Goal: Information Seeking & Learning: Understand process/instructions

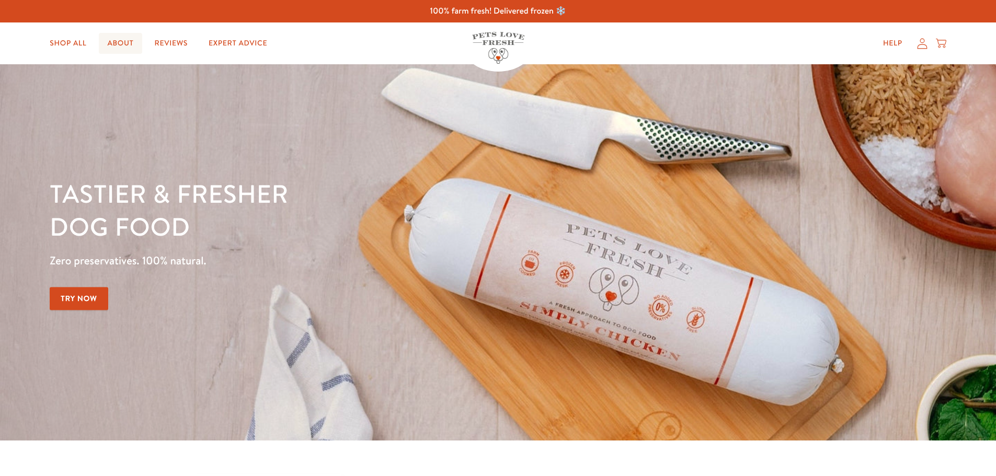
click at [105, 35] on link "About" at bounding box center [120, 43] width 43 height 21
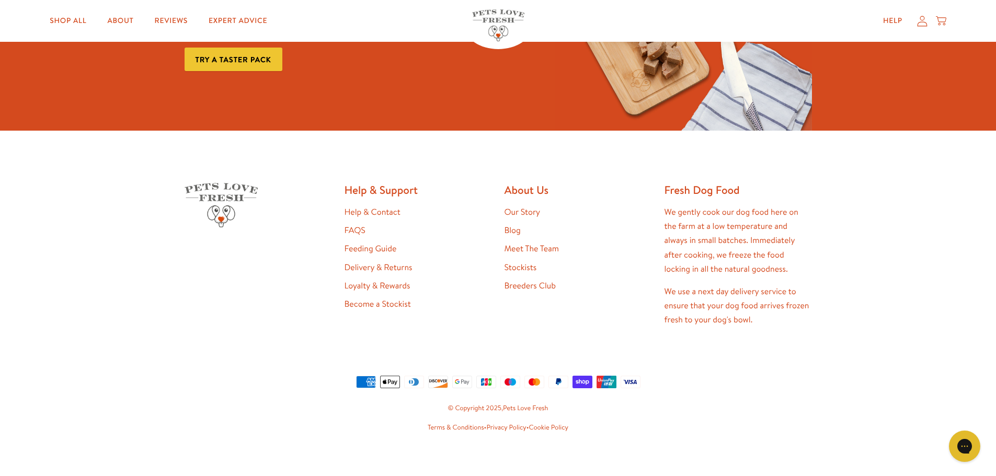
scroll to position [2807, 0]
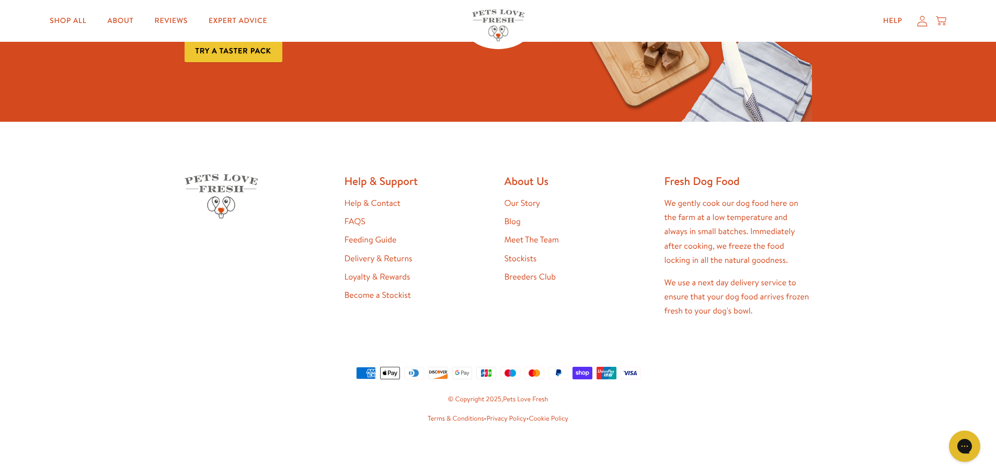
click at [357, 222] on link "FAQS" at bounding box center [355, 222] width 21 height 12
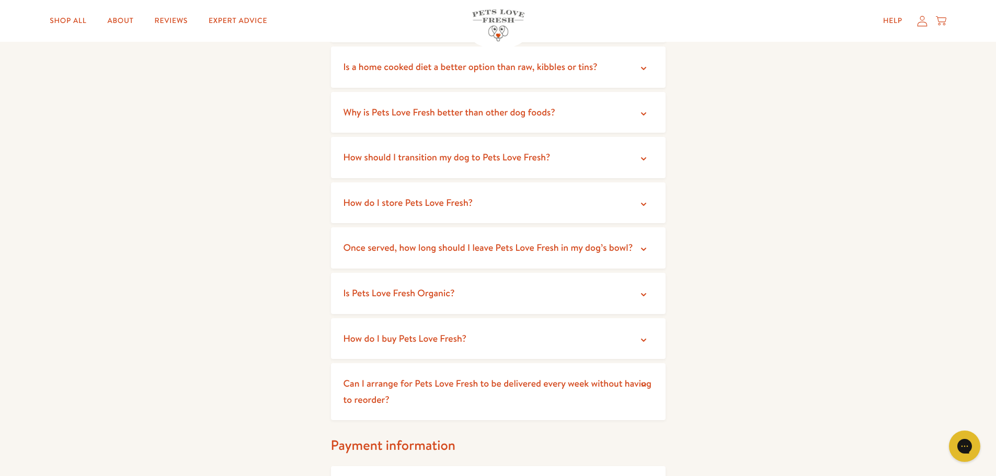
scroll to position [314, 0]
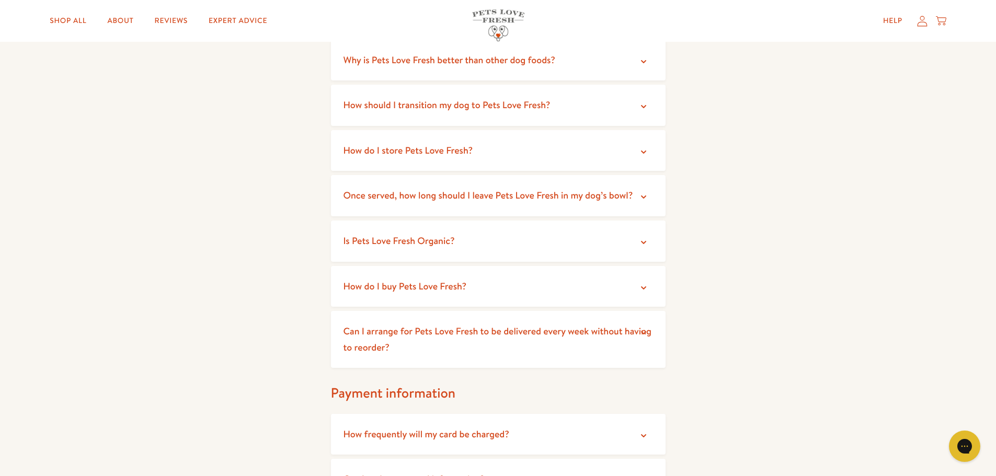
click at [387, 332] on span "Can I arrange for Pets Love Fresh to be delivered every week without having to …" at bounding box center [498, 339] width 308 height 29
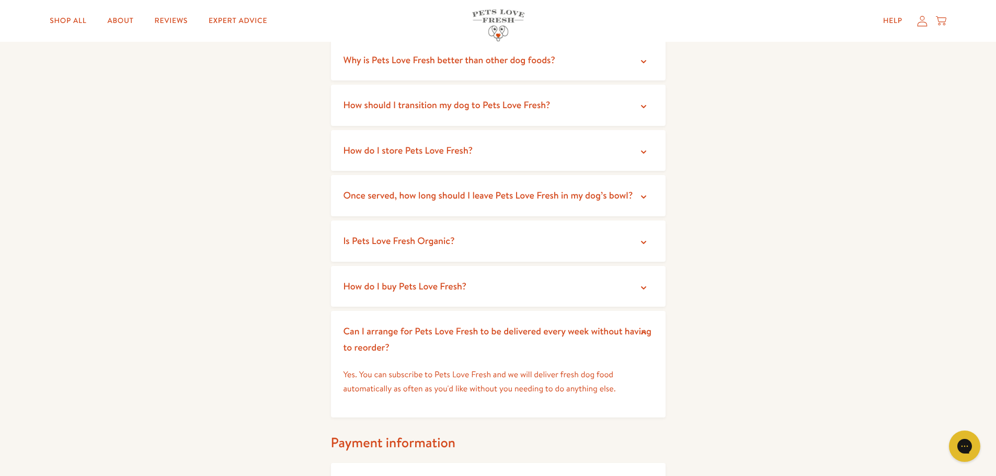
click at [388, 332] on span "Can I arrange for Pets Love Fresh to be delivered every week without having to …" at bounding box center [498, 339] width 308 height 29
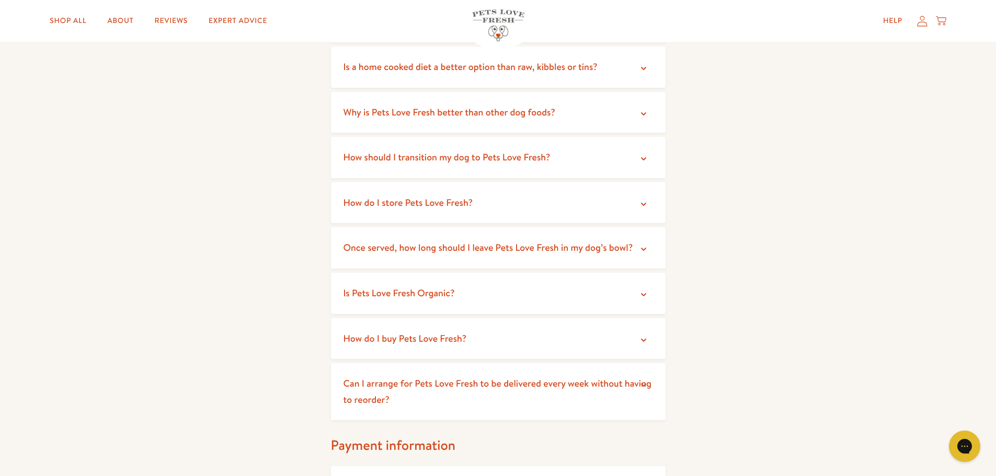
scroll to position [209, 0]
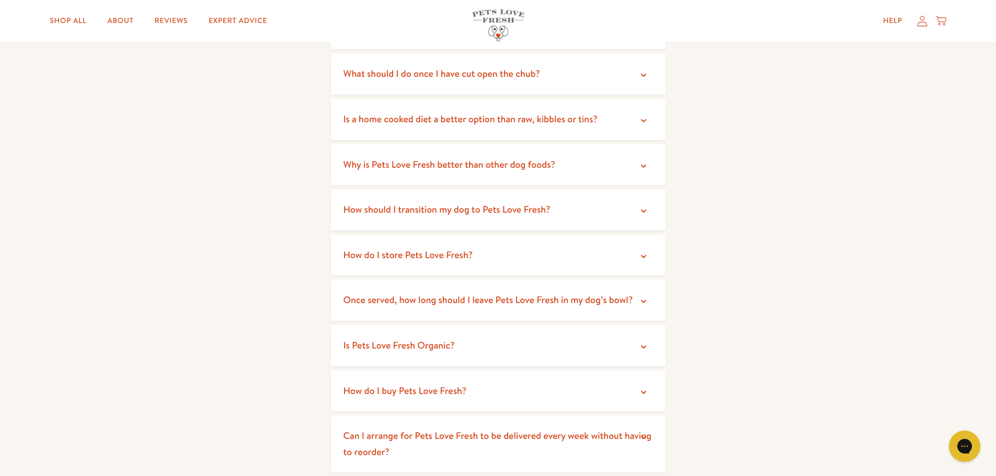
click at [407, 393] on span "How do I buy Pets Love Fresh?" at bounding box center [405, 390] width 123 height 13
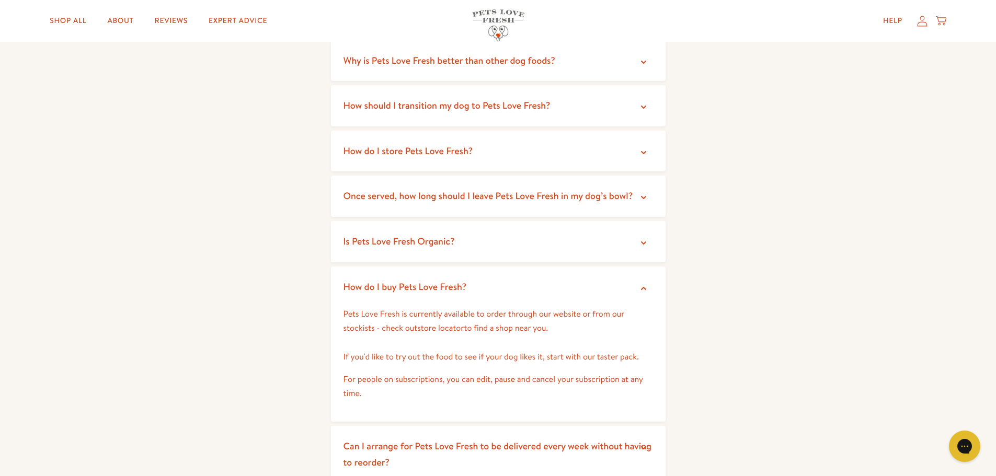
scroll to position [314, 0]
